Goal: Information Seeking & Learning: Find specific fact

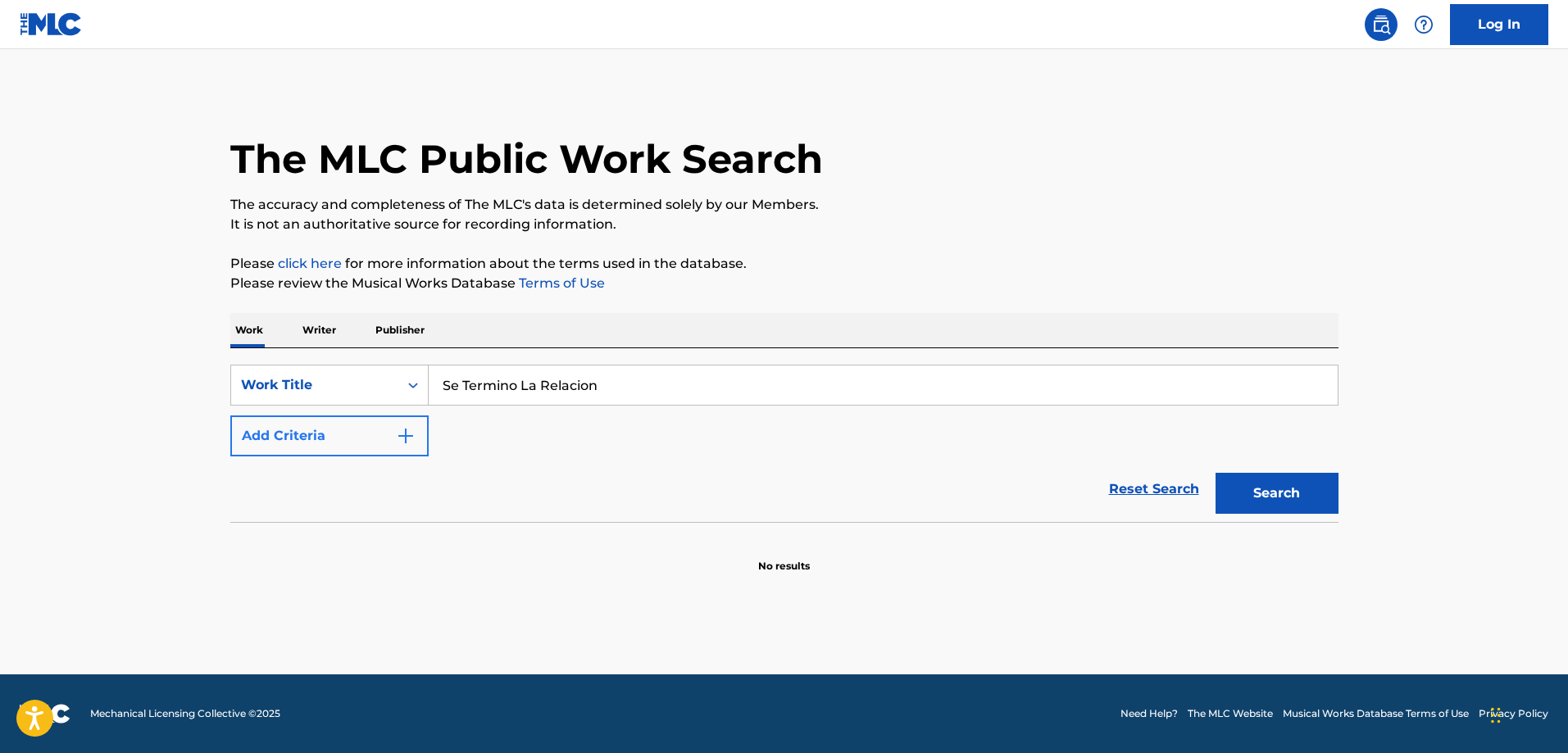
type input "Se Termino La Relacion"
click at [299, 421] on button "Add Criteria" at bounding box center [329, 436] width 198 height 41
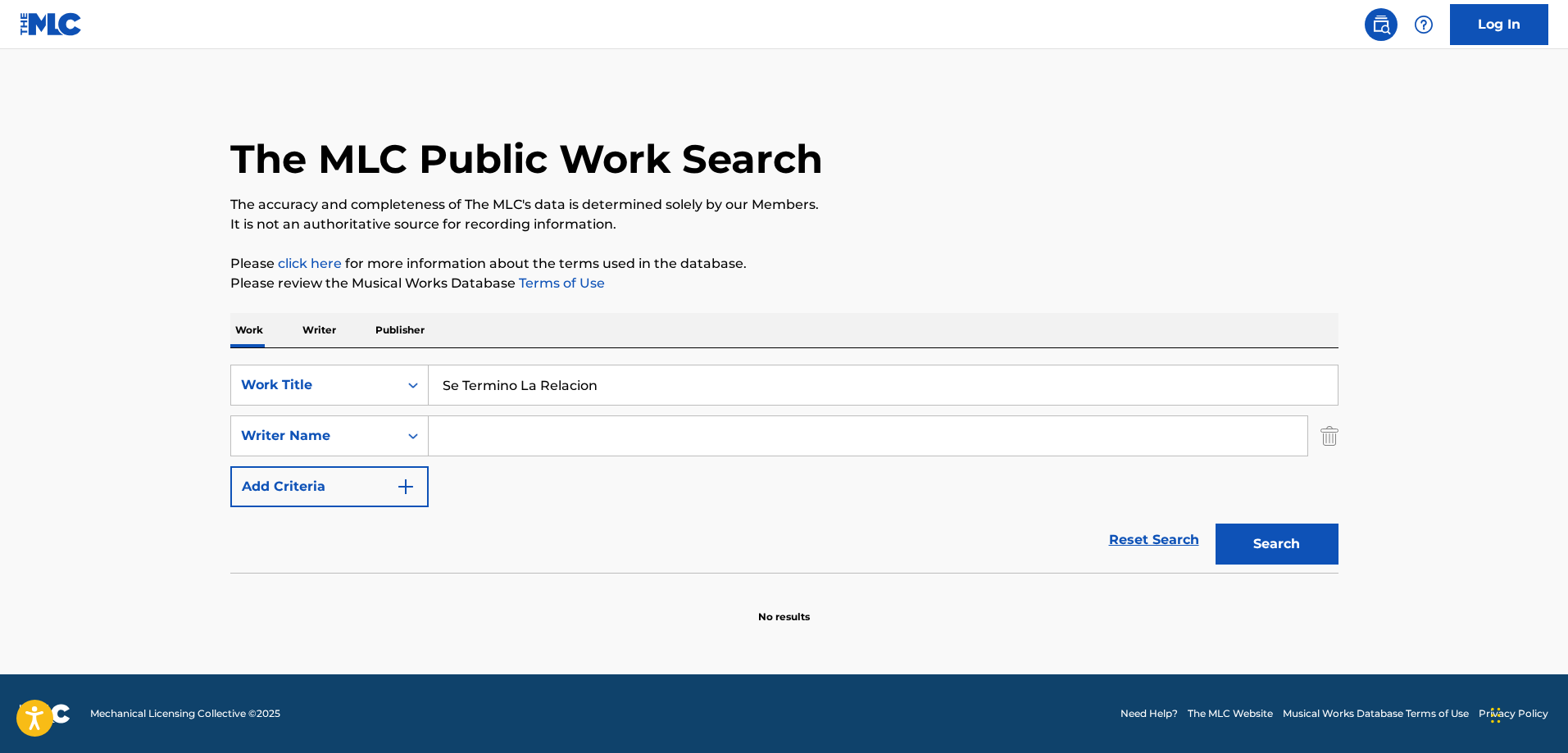
click at [491, 427] on input "Search Form" at bounding box center [868, 435] width 879 height 39
paste input "[PERSON_NAME]"
type input "[PERSON_NAME]"
click at [1269, 534] on button "Search" at bounding box center [1277, 544] width 123 height 41
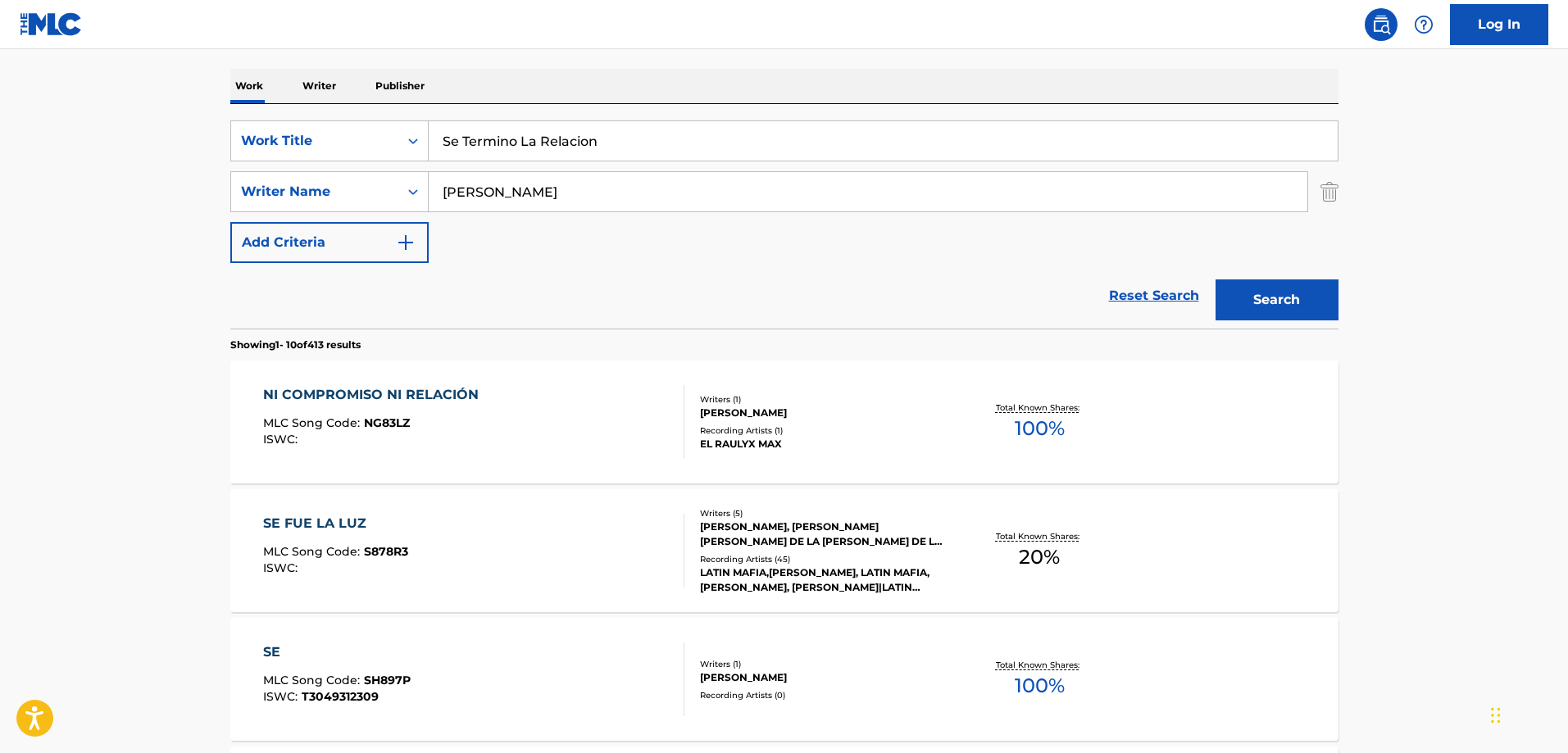
scroll to position [246, 0]
click at [561, 122] on input "Se Termino La Relacion" at bounding box center [883, 139] width 909 height 39
paste input "[DEMOGRAPHIC_DATA][PERSON_NAME]"
type input "[DEMOGRAPHIC_DATA][PERSON_NAME]"
click at [657, 183] on input "[PERSON_NAME]" at bounding box center [868, 190] width 879 height 39
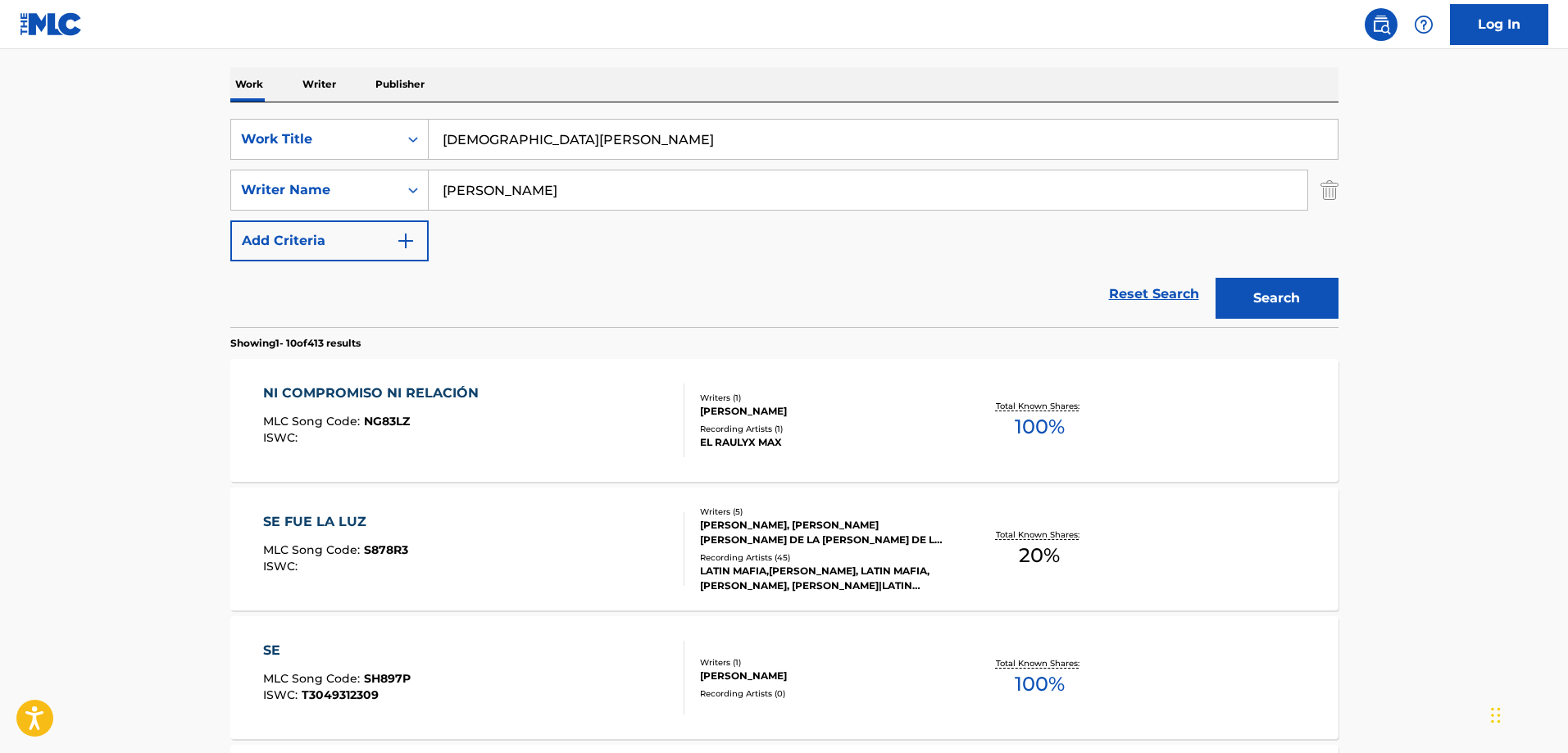
paste input "[PERSON_NAME]"
click at [1216, 278] on button "Search" at bounding box center [1277, 298] width 123 height 41
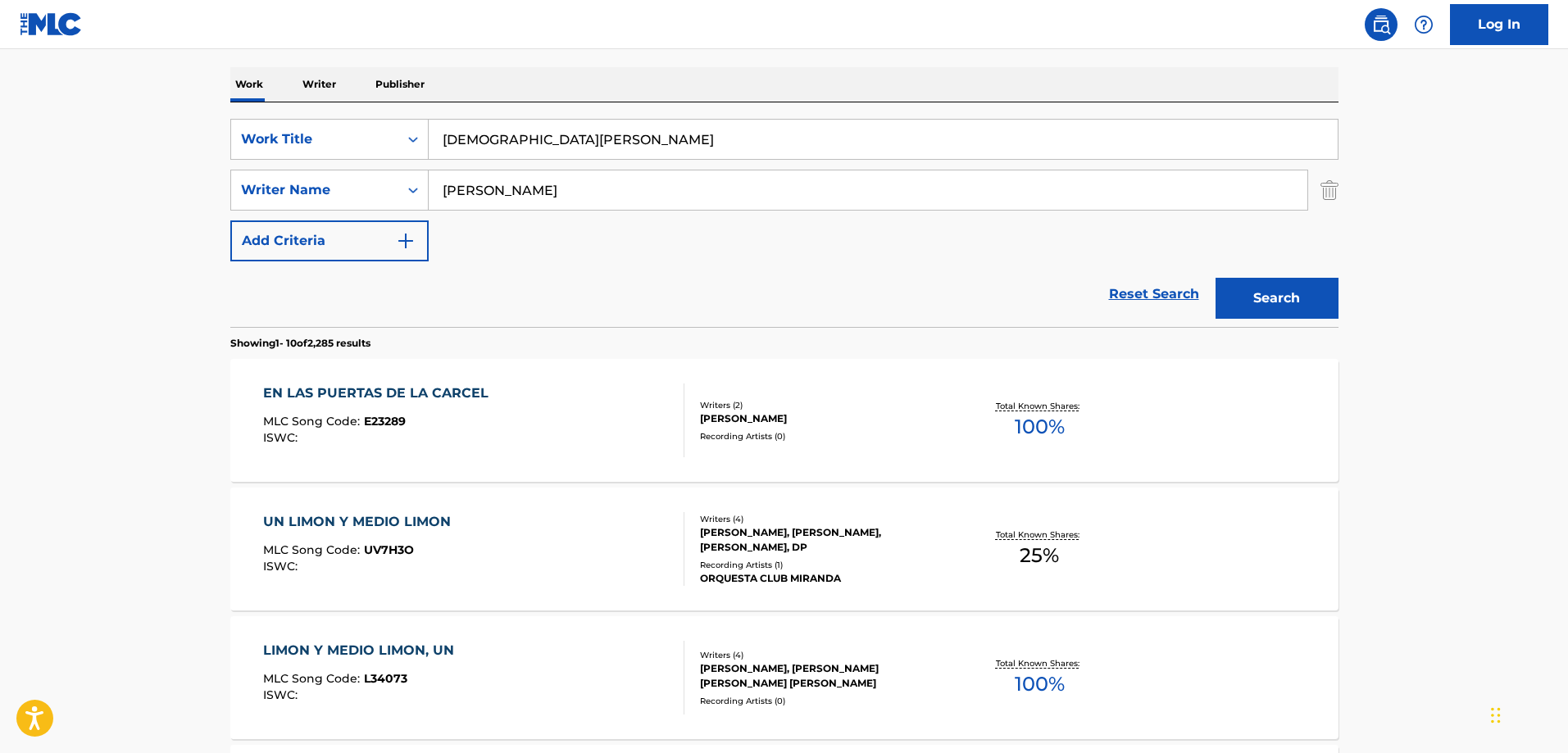
click at [589, 191] on input "[PERSON_NAME]" at bounding box center [868, 190] width 879 height 39
paste input "Angulo"
click at [1216, 278] on button "Search" at bounding box center [1277, 298] width 123 height 41
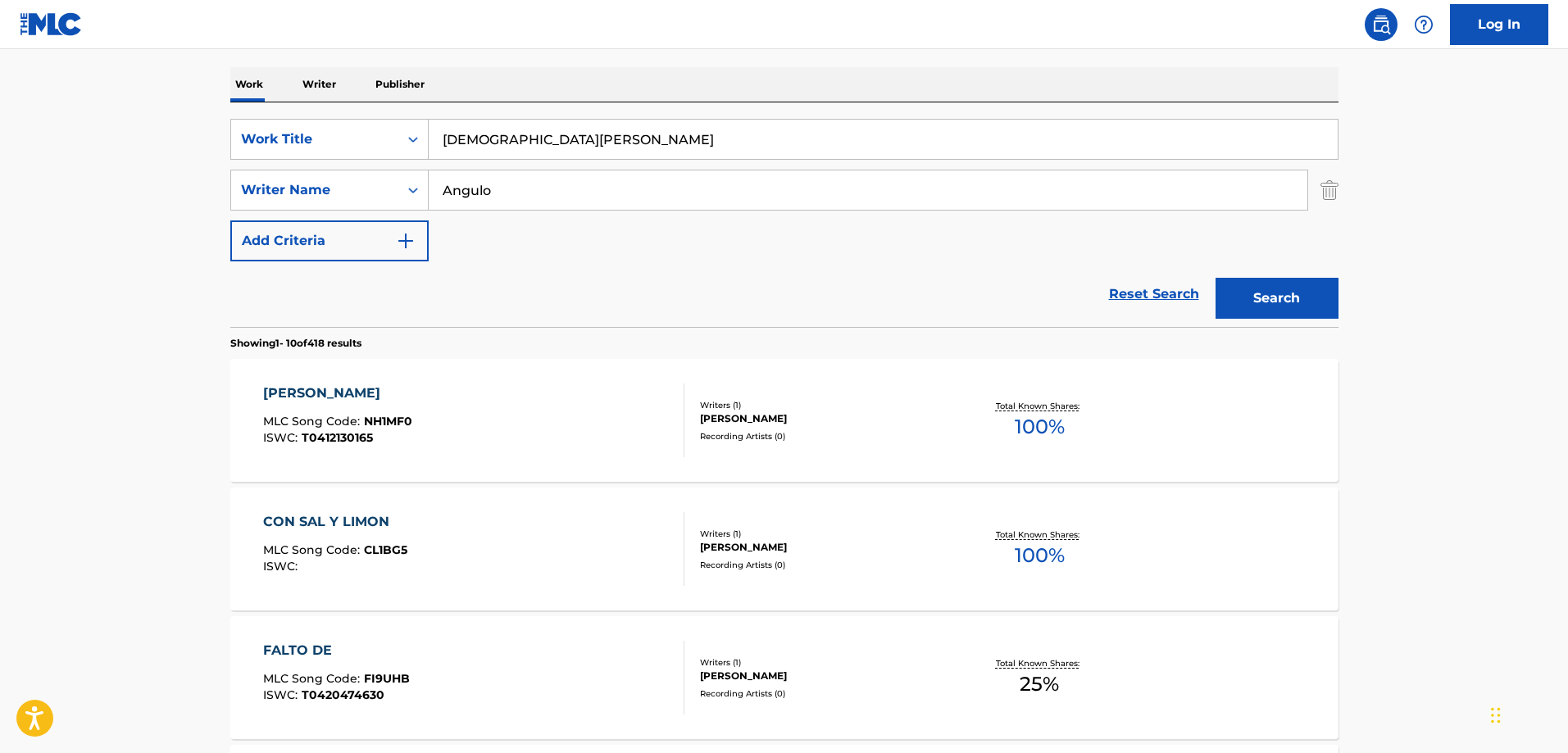
click at [681, 198] on input "Angulo" at bounding box center [868, 190] width 879 height 39
paste input "[PERSON_NAME]"
click at [1216, 278] on button "Search" at bounding box center [1277, 298] width 123 height 41
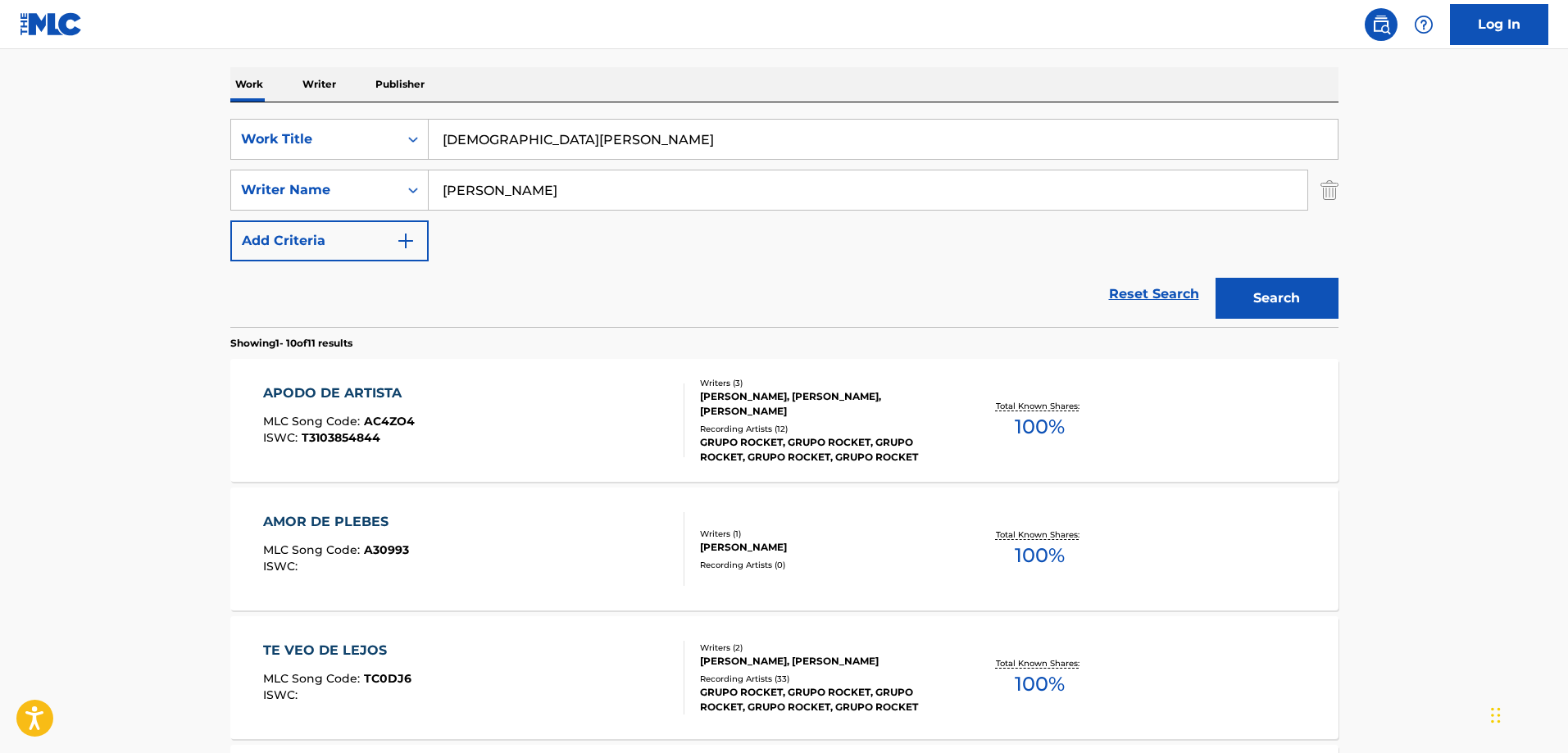
click at [565, 206] on input "[PERSON_NAME]" at bounding box center [868, 190] width 879 height 39
paste input "[PERSON_NAME]"
type input "[PERSON_NAME]"
click at [1216, 278] on button "Search" at bounding box center [1277, 298] width 123 height 41
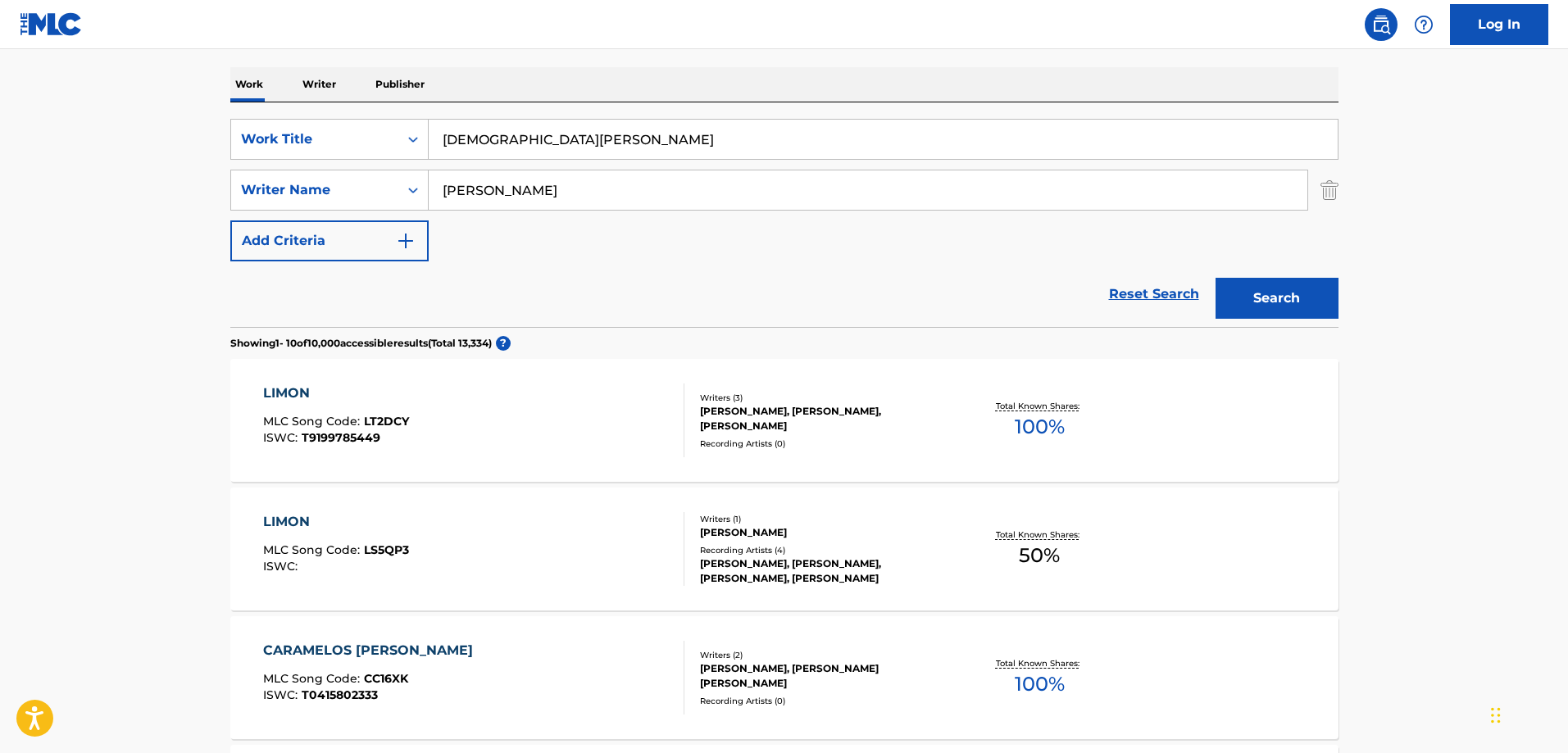
click at [589, 130] on input "[DEMOGRAPHIC_DATA][PERSON_NAME]" at bounding box center [883, 139] width 909 height 39
paste input "Sin Fin De Lucro"
type input "Sin Fin De Lucro"
click at [1216, 278] on button "Search" at bounding box center [1277, 298] width 123 height 41
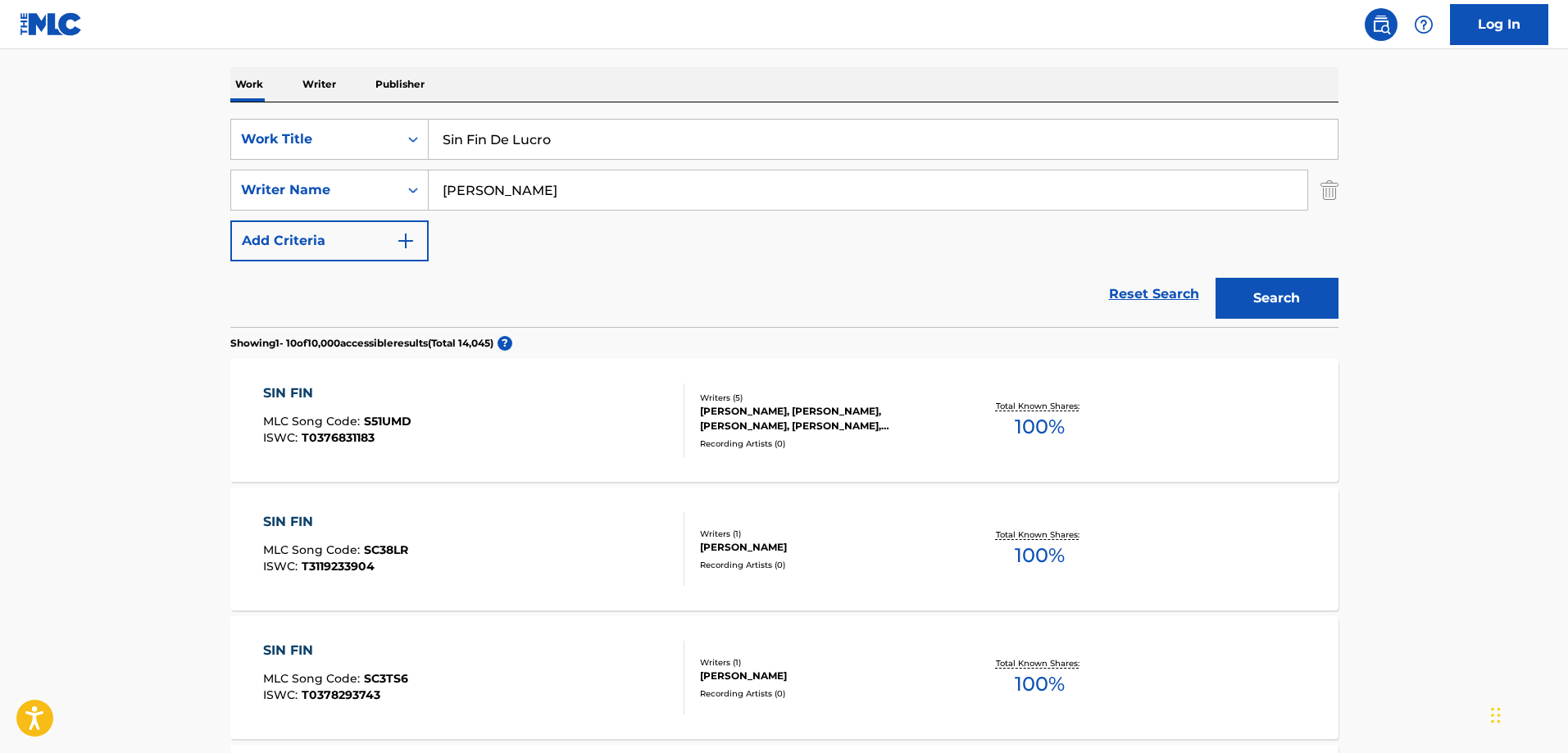
click at [687, 187] on input "[PERSON_NAME]" at bounding box center [868, 190] width 879 height 39
paste input "[PERSON_NAME]"
click at [1216, 278] on button "Search" at bounding box center [1277, 298] width 123 height 41
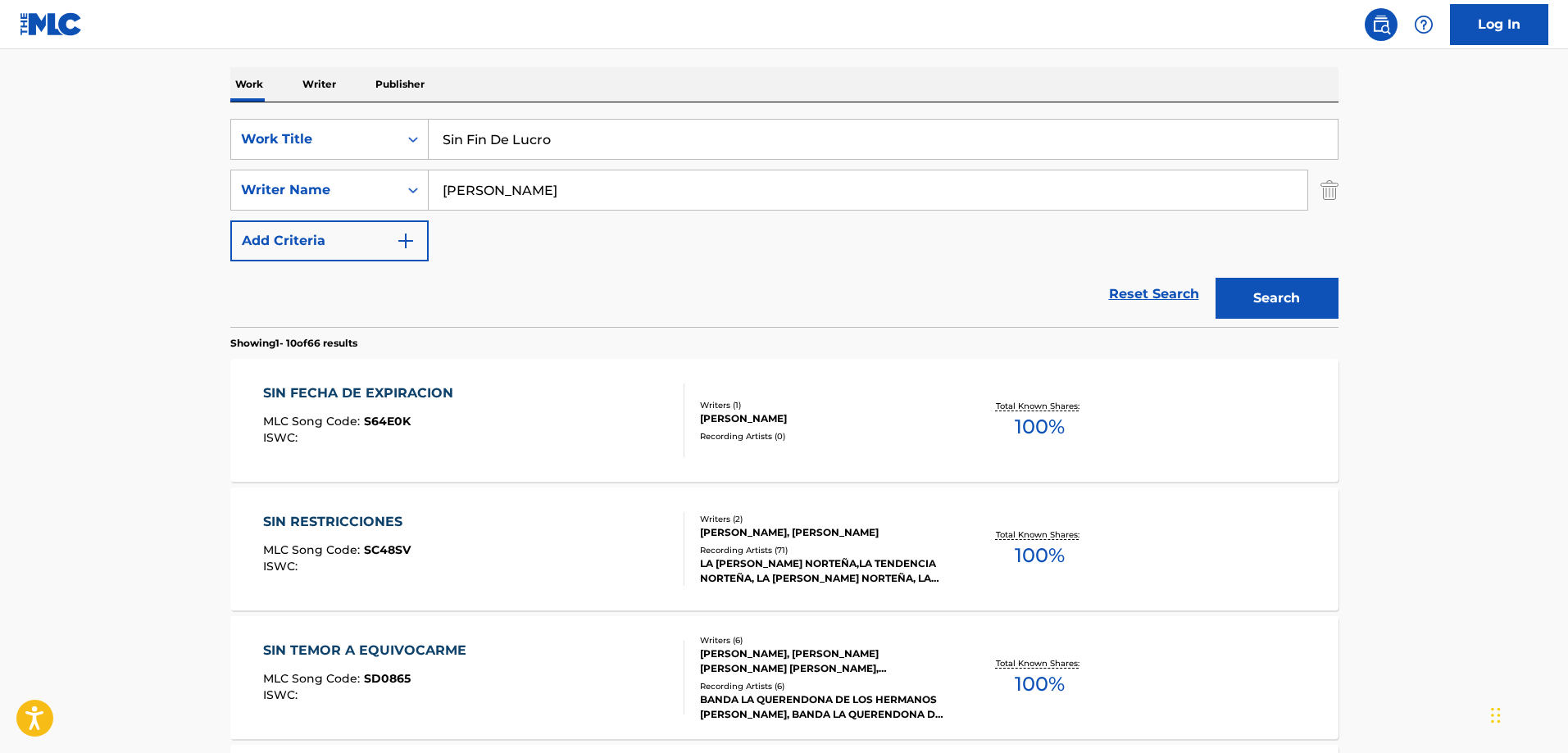
click at [727, 149] on input "Sin Fin De Lucro" at bounding box center [883, 139] width 909 height 39
click at [673, 192] on input "[PERSON_NAME]" at bounding box center [868, 190] width 879 height 39
paste input "Mirand"
click at [1216, 278] on button "Search" at bounding box center [1277, 298] width 123 height 41
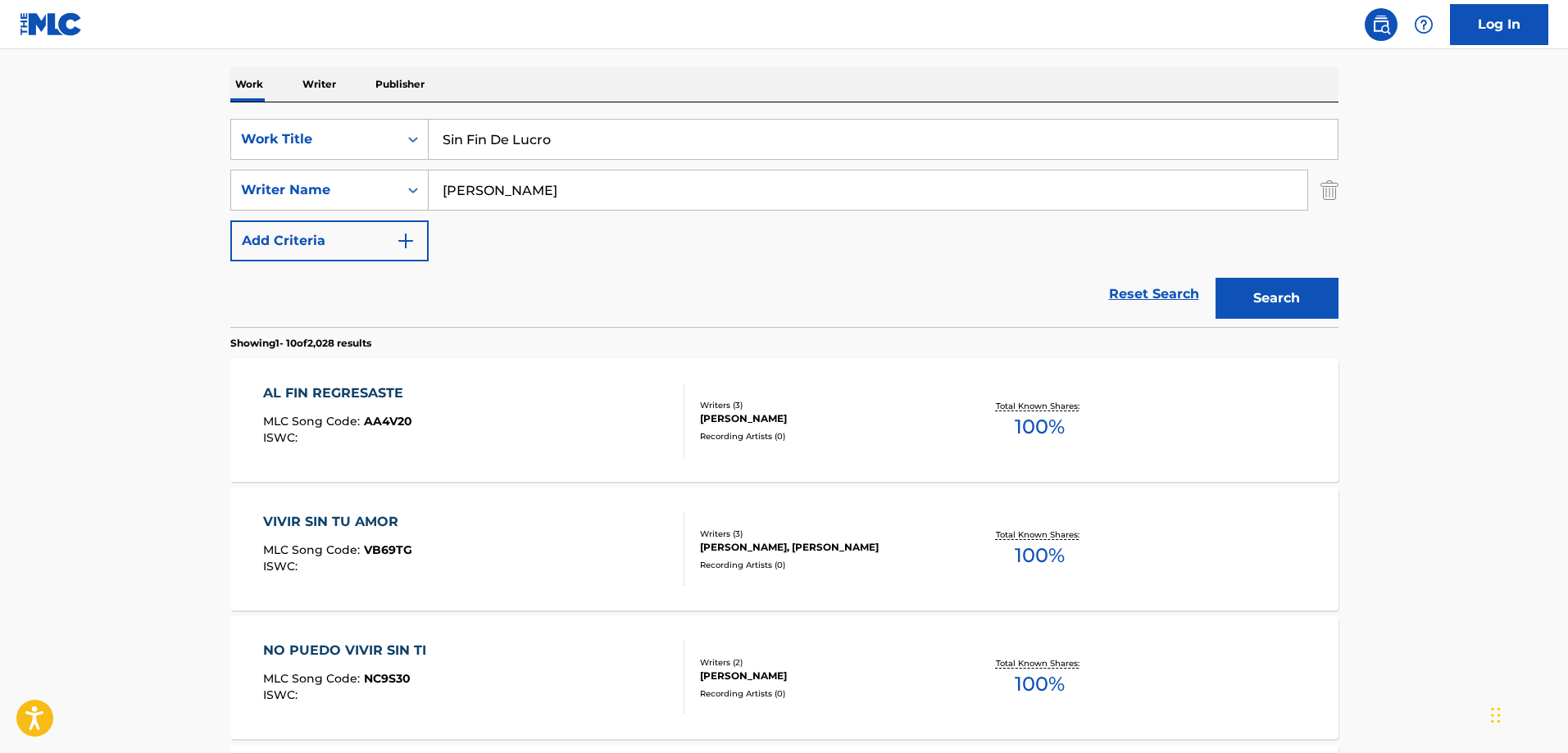
click at [635, 141] on input "Sin Fin De Lucro" at bounding box center [883, 139] width 909 height 39
click at [798, 196] on input "[PERSON_NAME]" at bounding box center [868, 190] width 879 height 39
paste input "[PERSON_NAME]"
type input "[PERSON_NAME]"
click at [1216, 278] on button "Search" at bounding box center [1277, 298] width 123 height 41
